Goal: Task Accomplishment & Management: Manage account settings

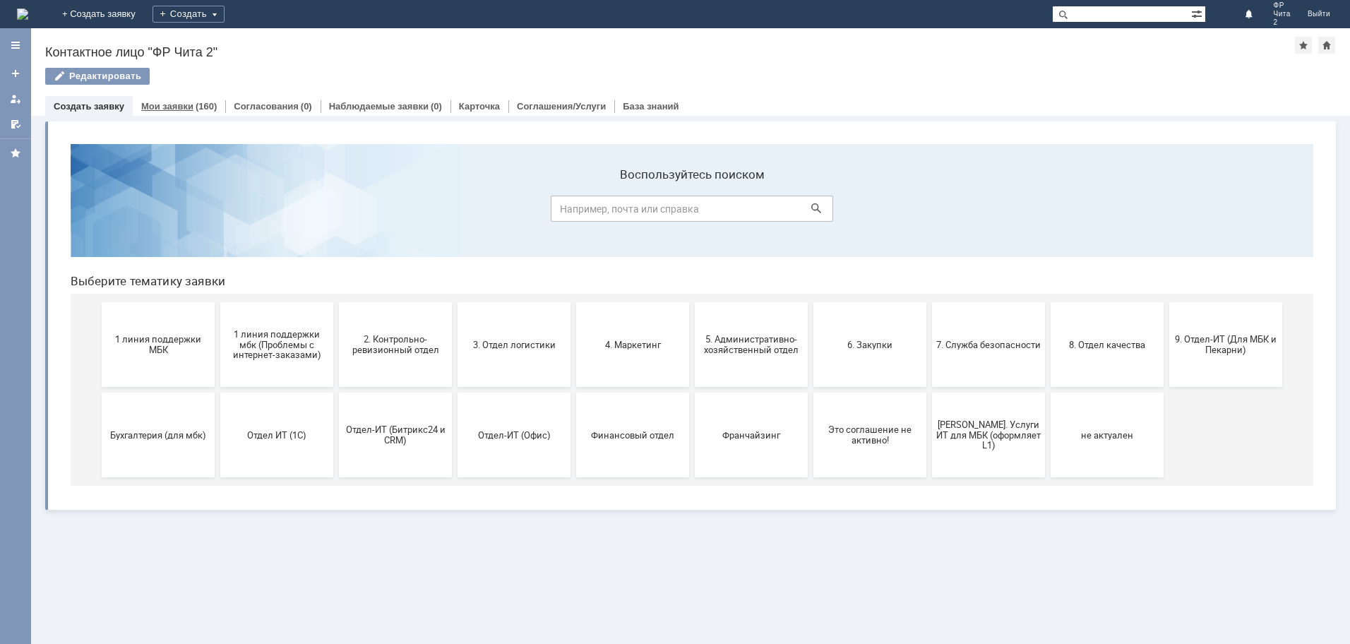
click at [163, 105] on link "Мои заявки" at bounding box center [167, 106] width 52 height 11
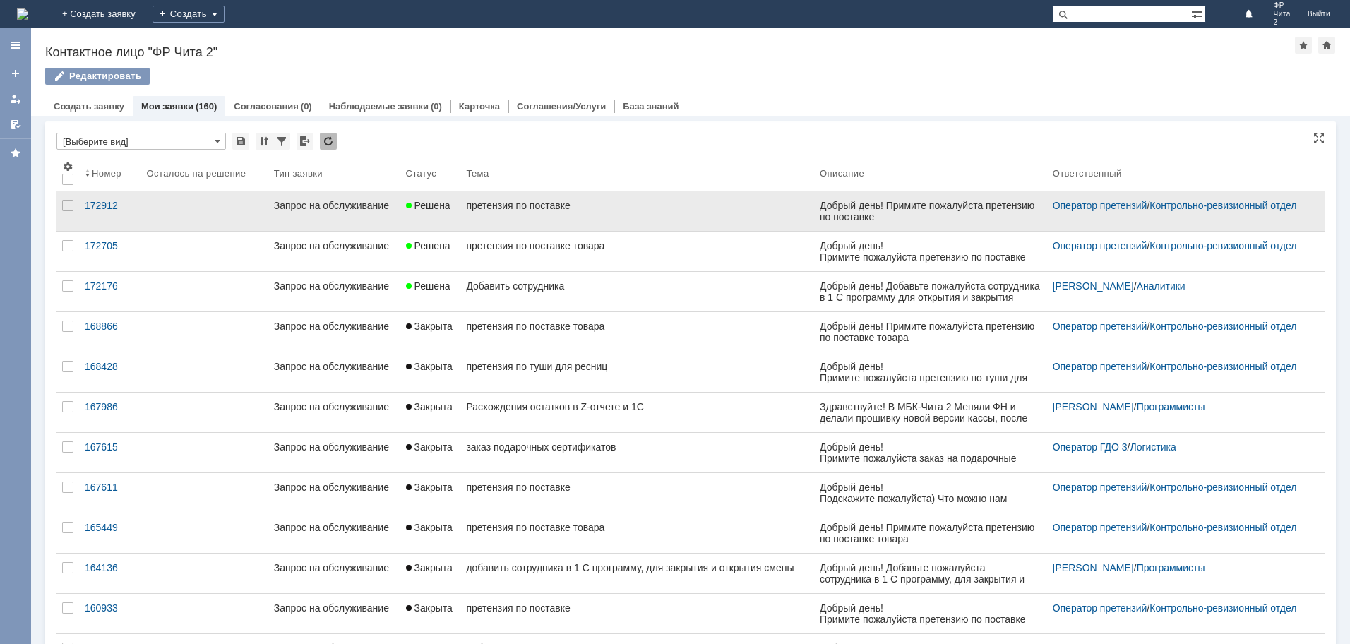
click at [514, 202] on div "претензия по поставке" at bounding box center [637, 205] width 342 height 11
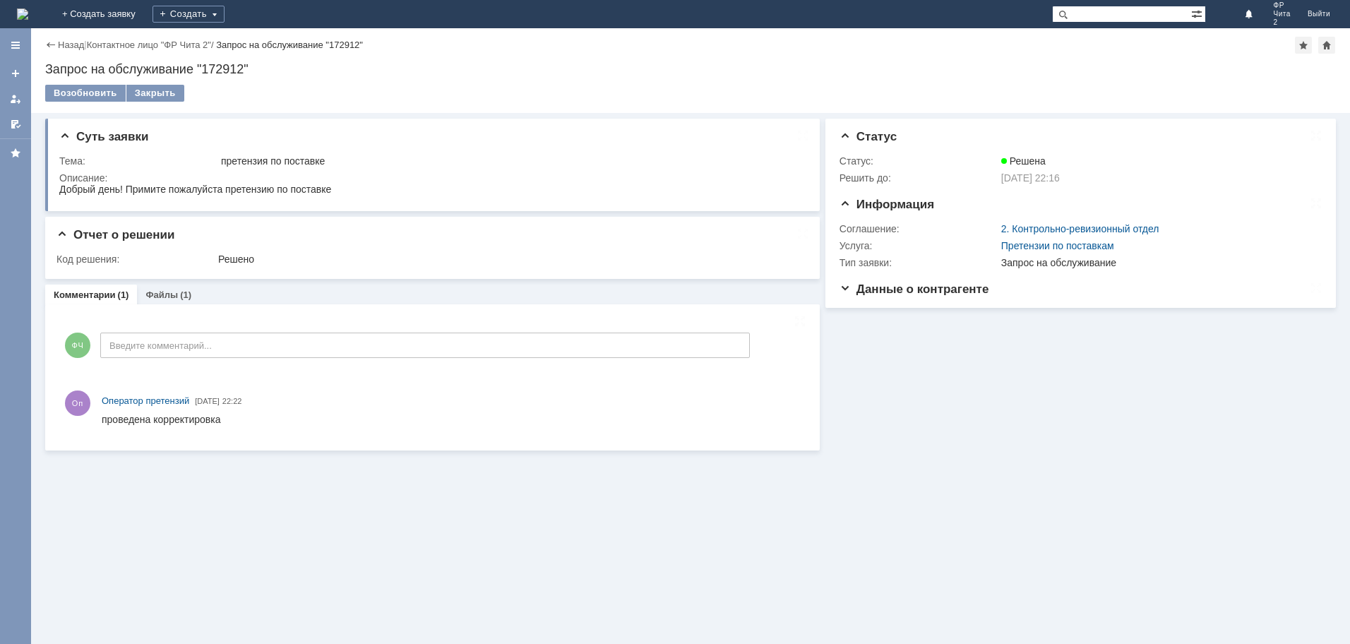
click at [51, 44] on div "Назад" at bounding box center [64, 45] width 39 height 11
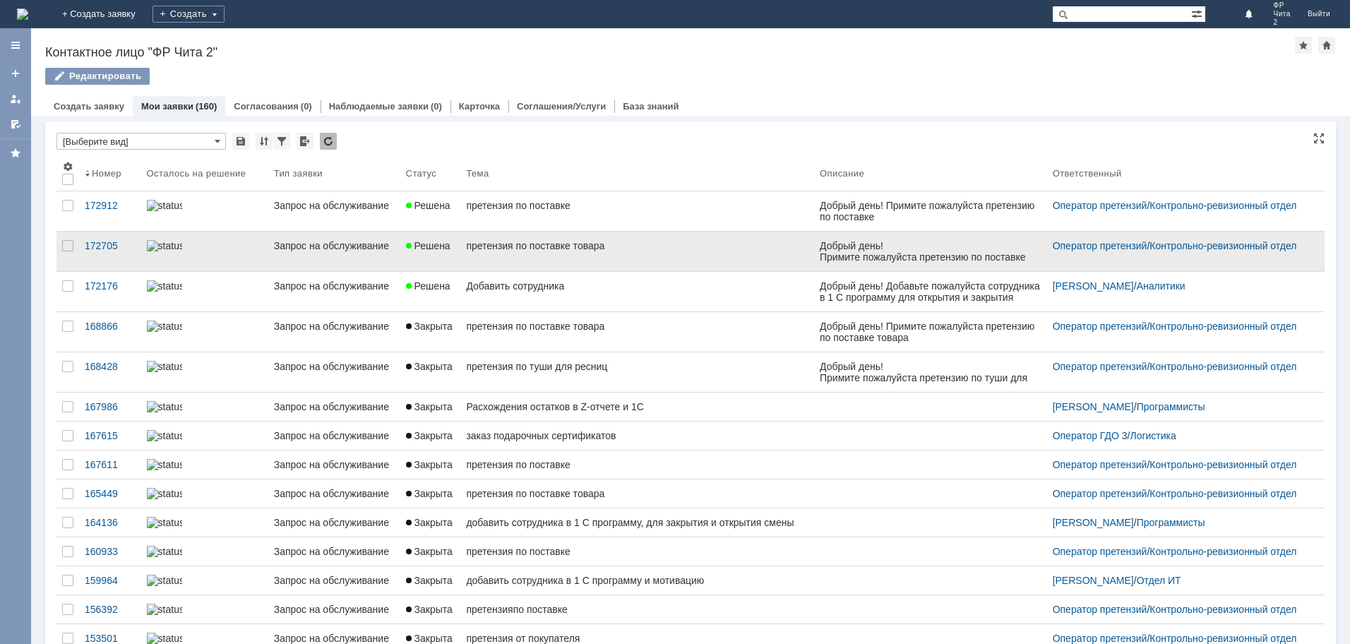
click at [437, 239] on link "Решена" at bounding box center [430, 252] width 61 height 40
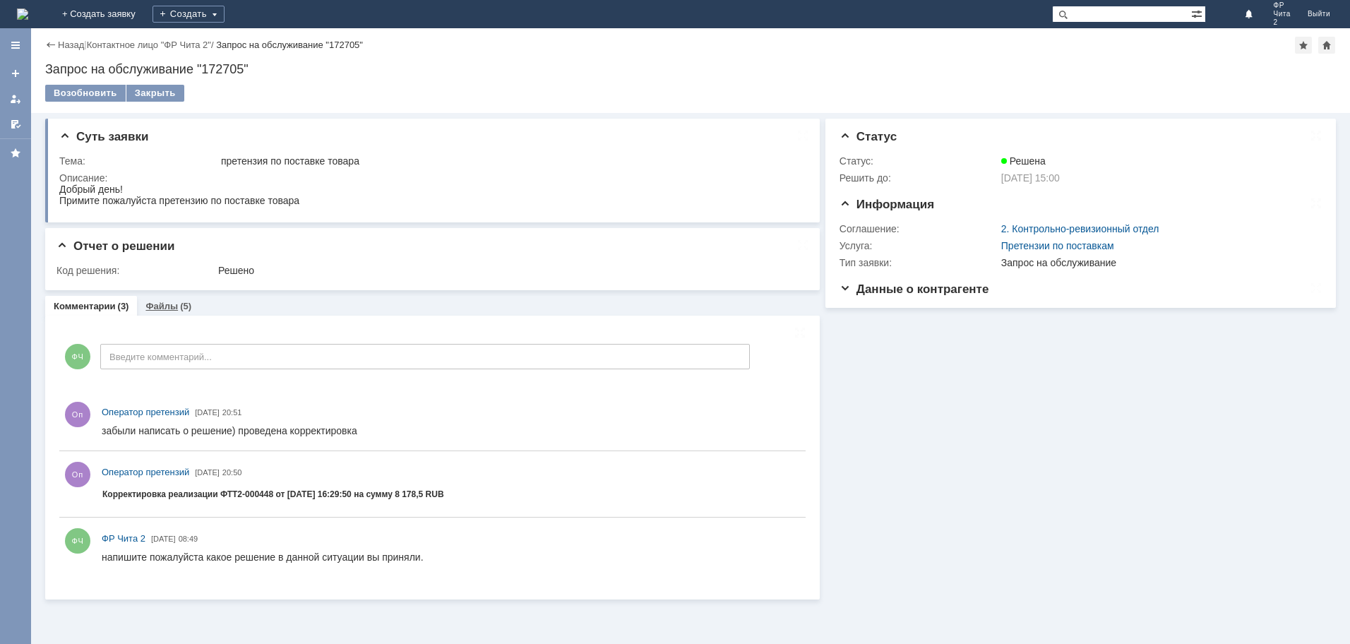
click at [163, 306] on link "Файлы" at bounding box center [161, 306] width 32 height 11
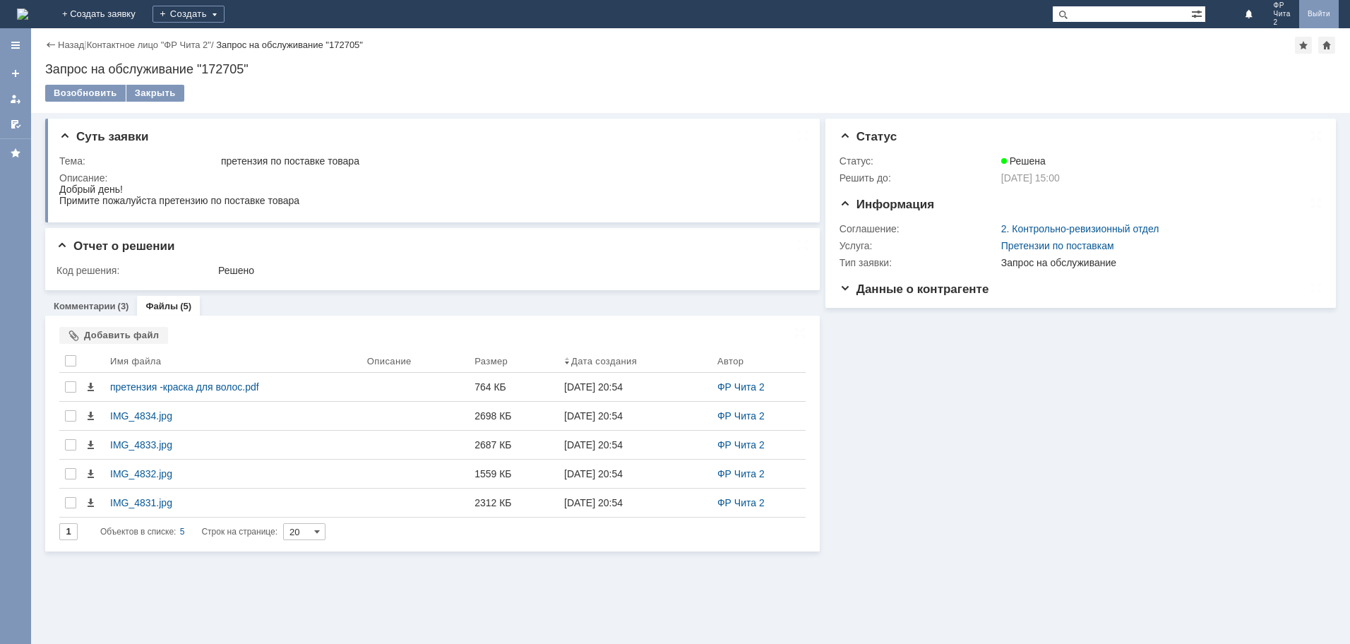
click at [1318, 11] on link "Выйти" at bounding box center [1319, 14] width 40 height 28
